Goal: Task Accomplishment & Management: Use online tool/utility

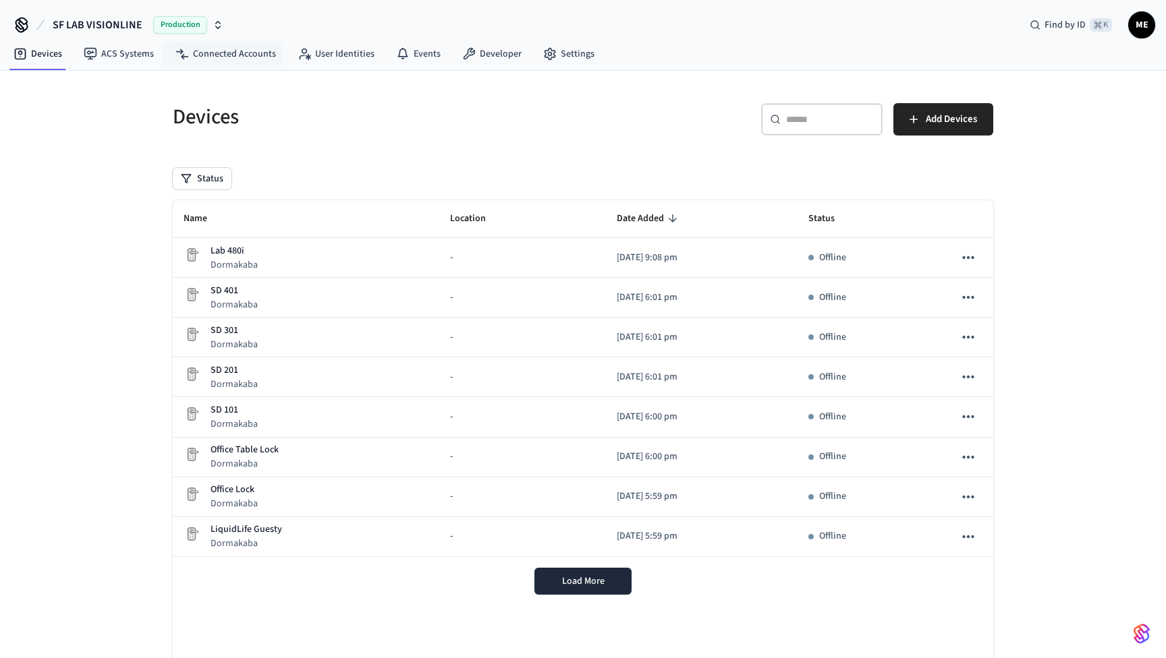
click at [213, 22] on icon "button" at bounding box center [218, 25] width 11 height 11
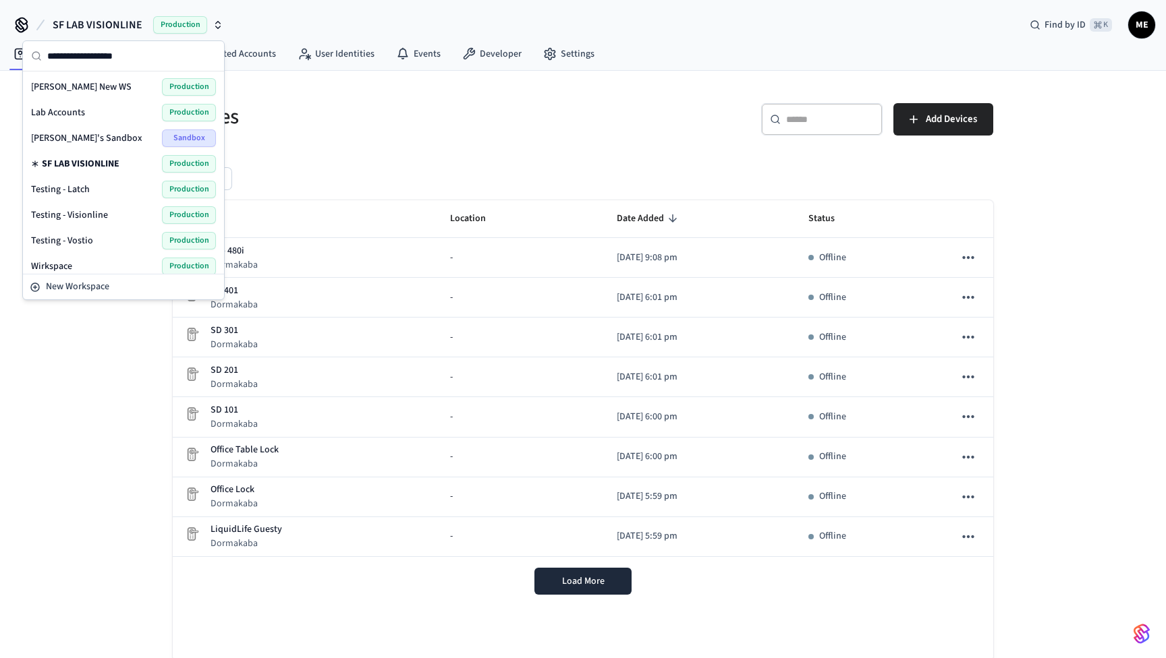
click at [132, 135] on div "[PERSON_NAME]'s Sandbox Sandbox" at bounding box center [123, 139] width 185 height 18
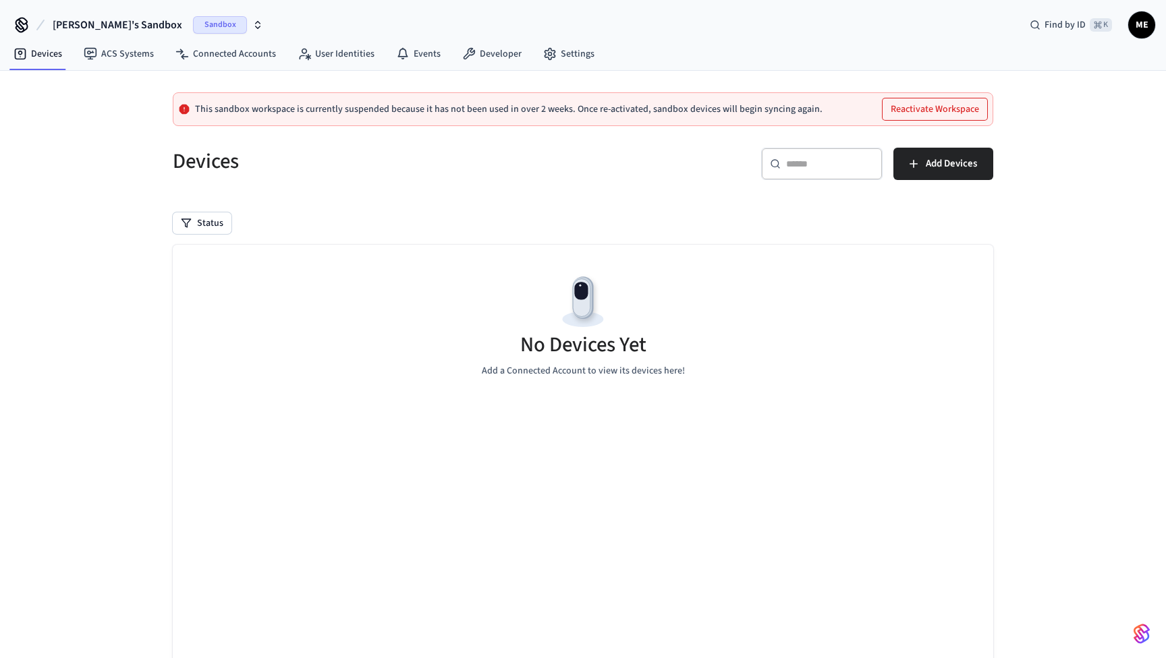
click at [252, 25] on icon "button" at bounding box center [257, 25] width 11 height 11
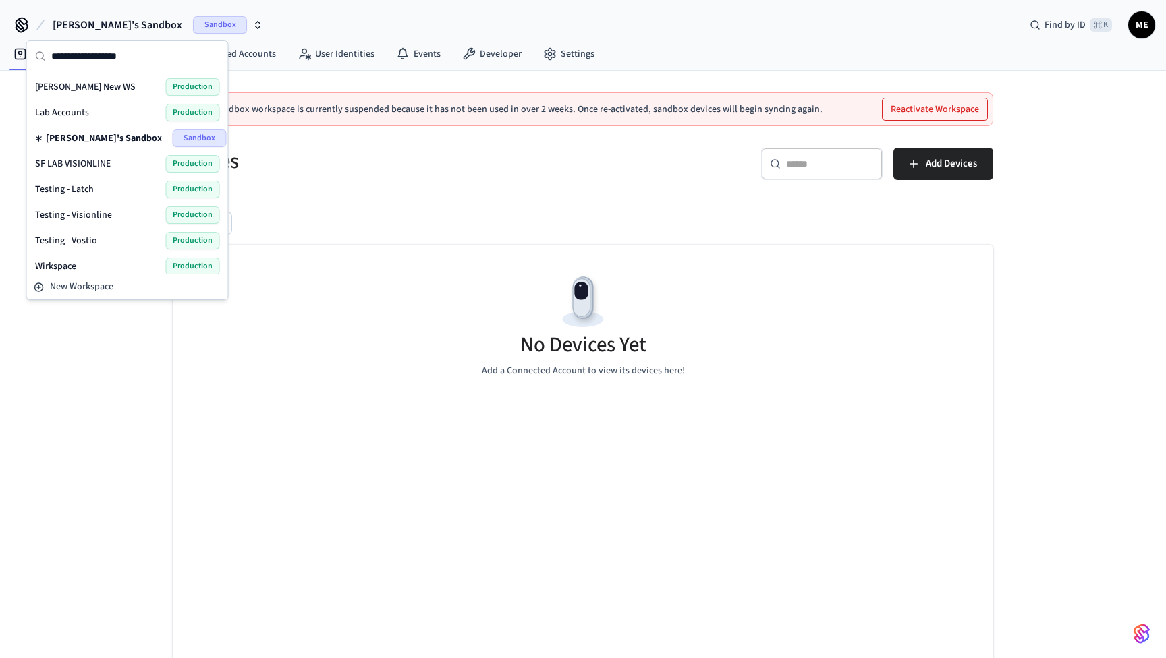
click at [130, 117] on div "Lab Accounts Production" at bounding box center [127, 113] width 185 height 18
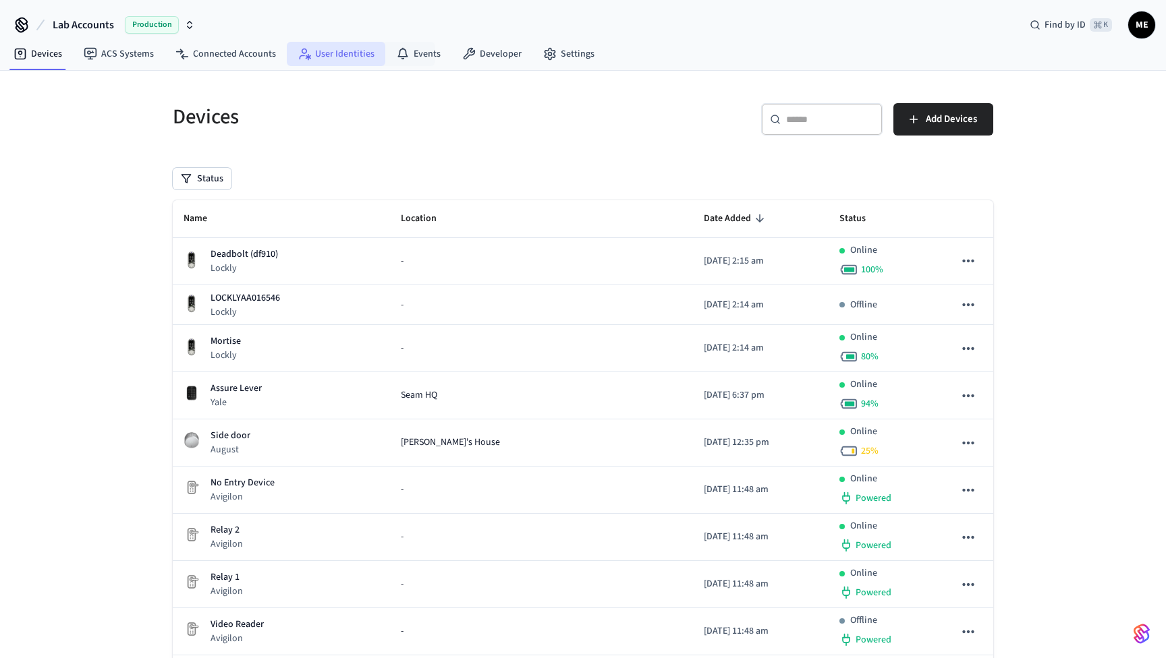
click at [348, 55] on link "User Identities" at bounding box center [336, 54] width 98 height 24
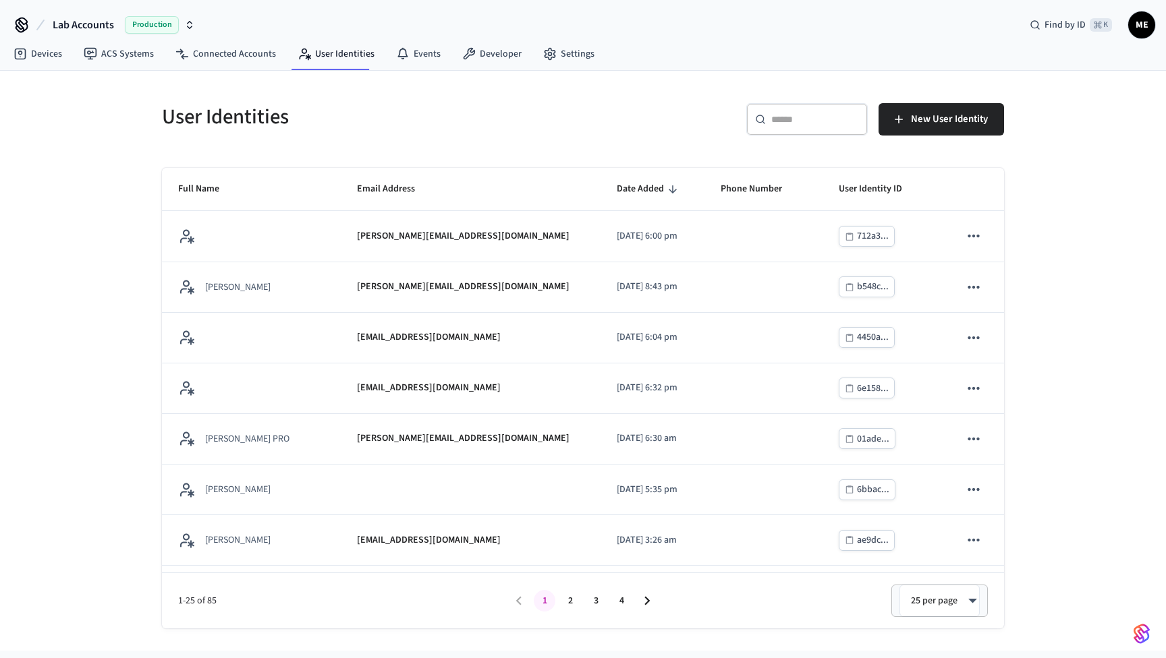
click at [817, 125] on input "text" at bounding box center [815, 119] width 88 height 13
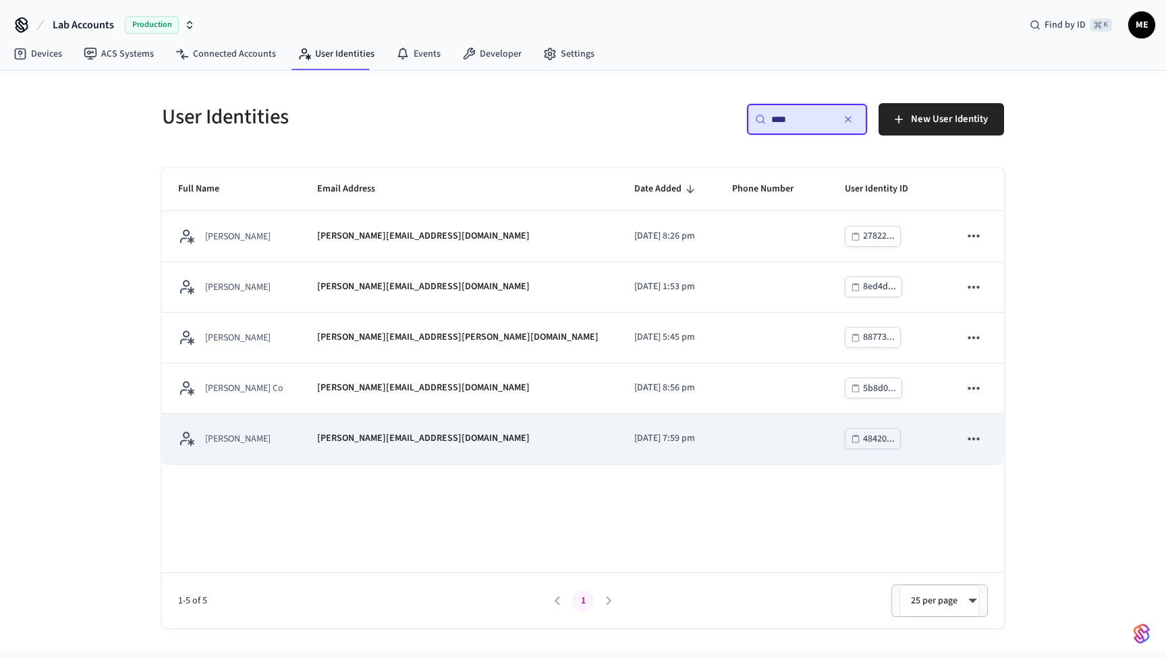
type input "****"
click at [513, 444] on div "[PERSON_NAME][EMAIL_ADDRESS][DOMAIN_NAME]" at bounding box center [459, 439] width 285 height 14
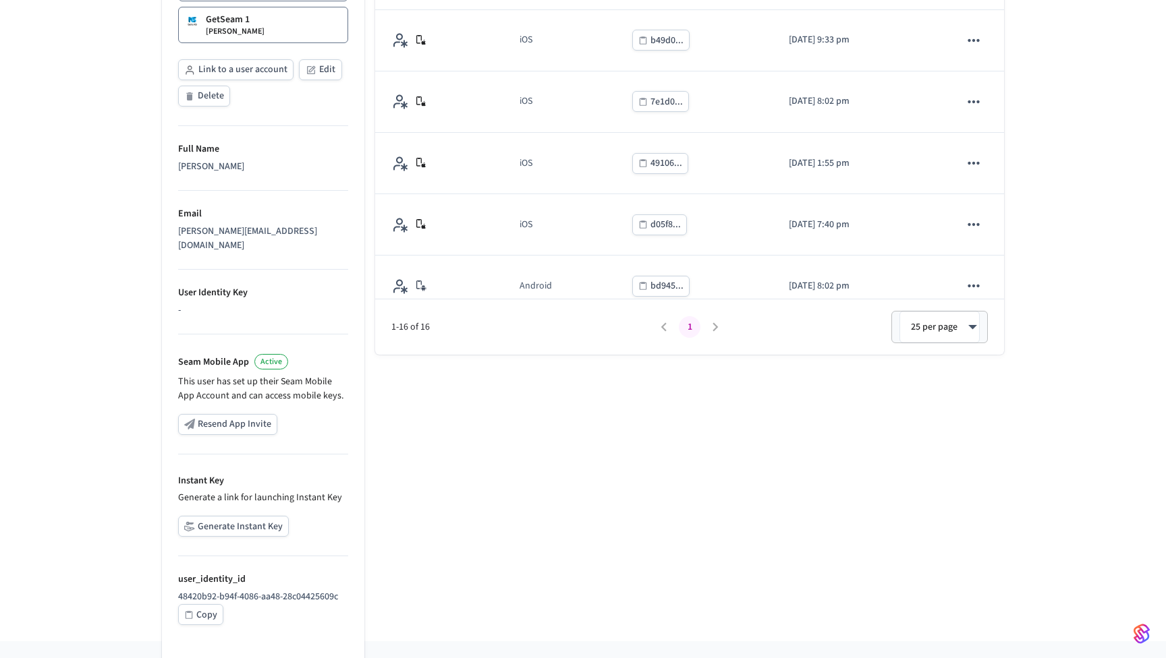
scroll to position [336, 0]
click at [235, 517] on button "Generate Instant Key" at bounding box center [233, 527] width 111 height 21
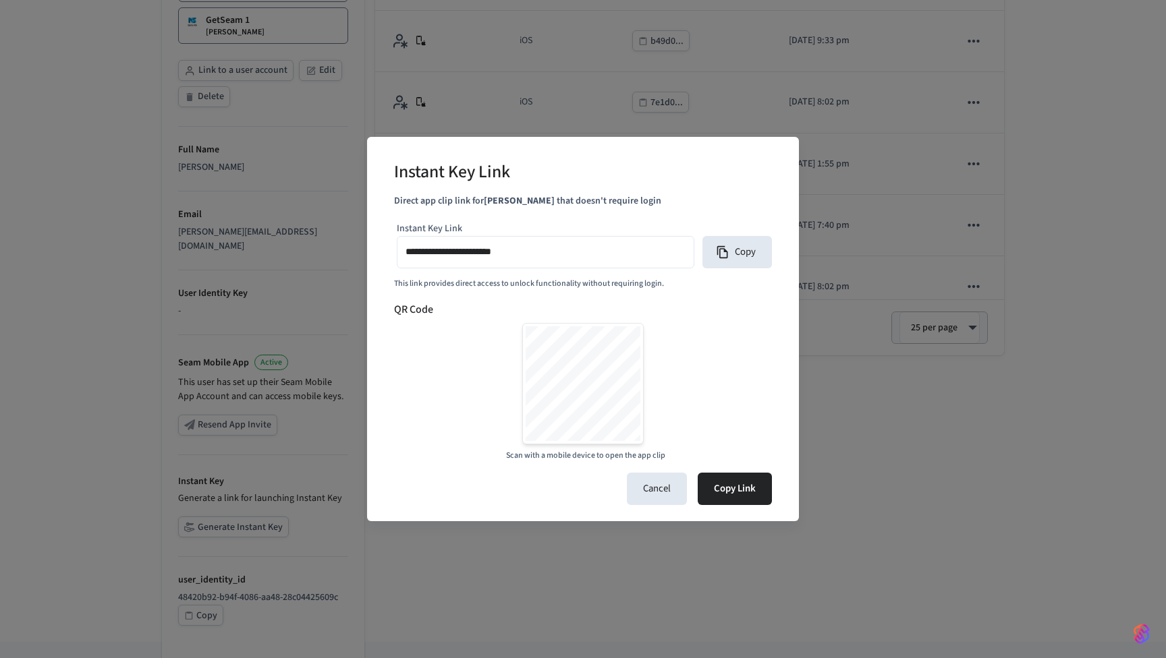
click at [563, 257] on input "**********" at bounding box center [545, 253] width 280 height 20
